Goal: Check status

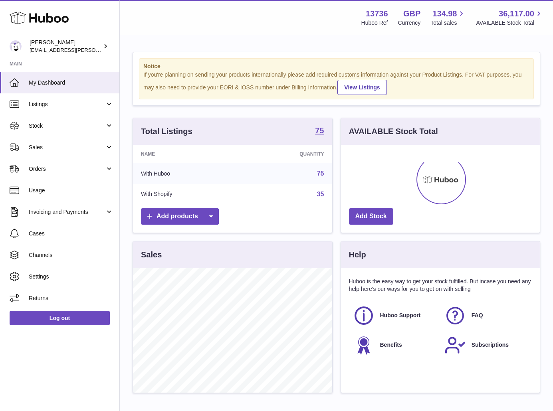
scroll to position [125, 199]
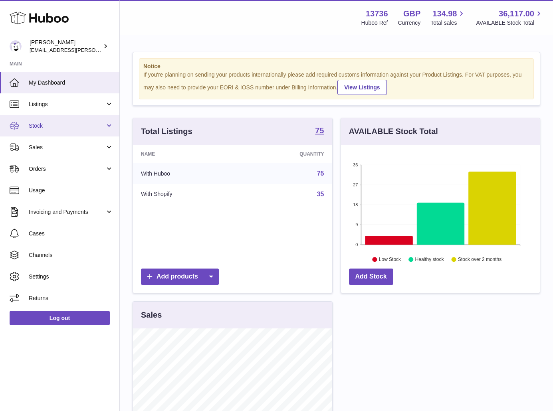
click at [63, 130] on link "Stock" at bounding box center [59, 126] width 119 height 22
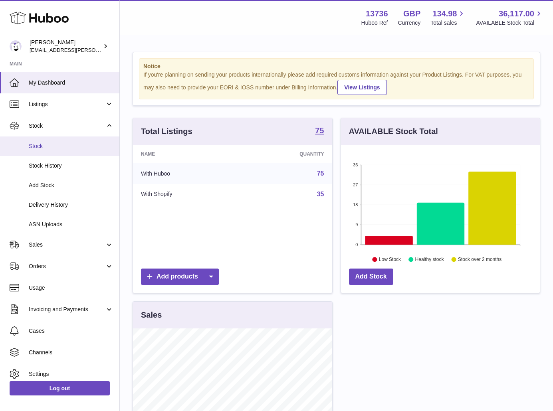
click at [59, 144] on span "Stock" at bounding box center [71, 147] width 85 height 8
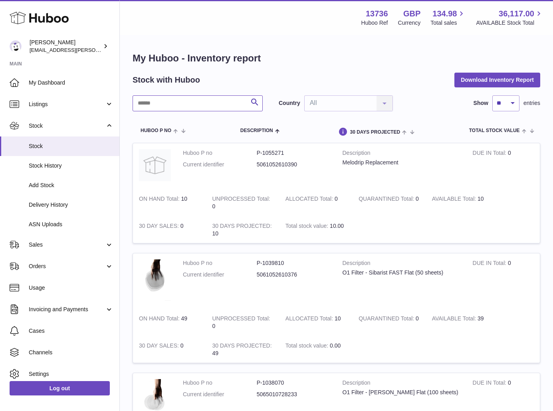
click at [172, 108] on input "text" at bounding box center [198, 103] width 130 height 16
type input "*******"
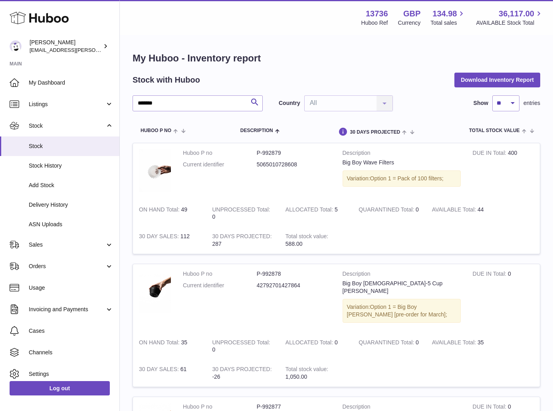
drag, startPoint x: 182, startPoint y: 208, endPoint x: 188, endPoint y: 208, distance: 5.6
click at [188, 208] on td "ON HAND Total 49" at bounding box center [169, 213] width 73 height 27
